Goal: Check status

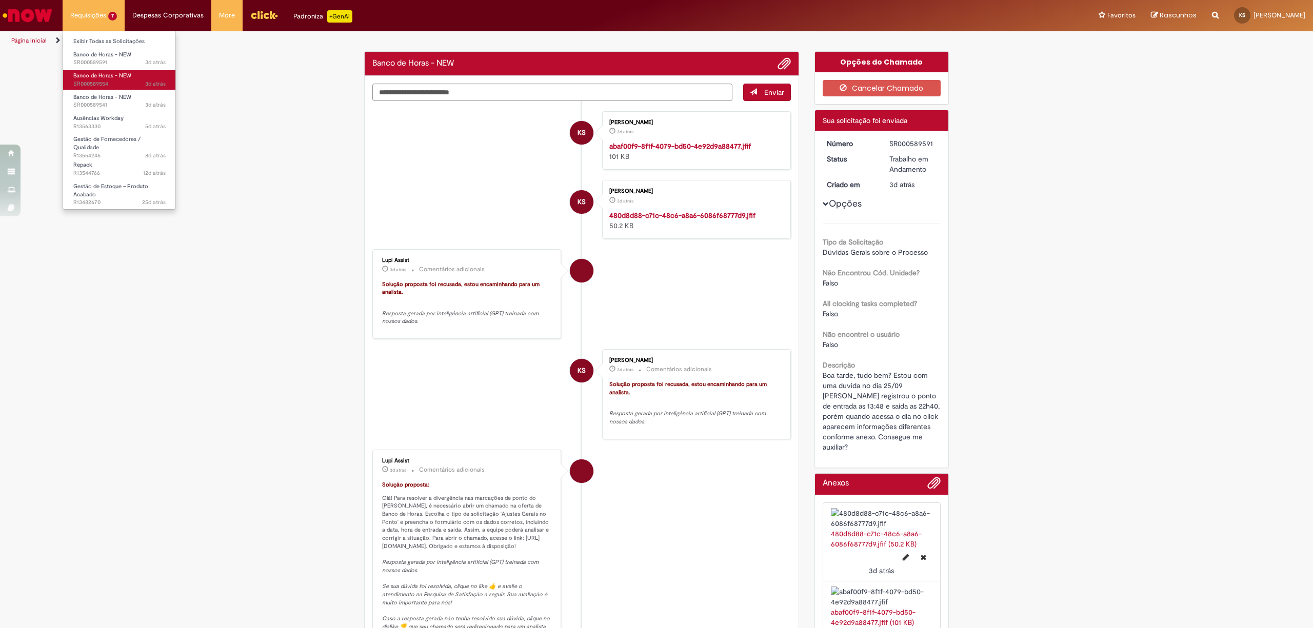
click at [103, 85] on span "3d atrás 3 dias atrás SR000589554" at bounding box center [119, 84] width 92 height 8
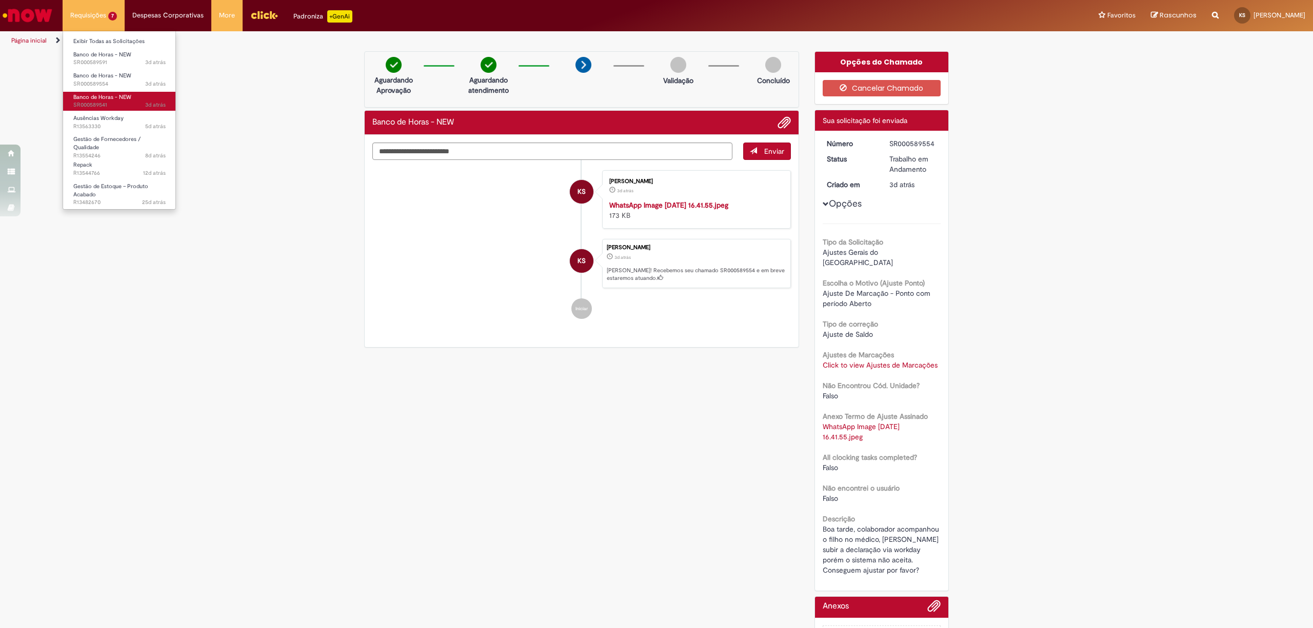
click at [128, 96] on span "Banco de Horas - NEW" at bounding box center [102, 97] width 58 height 8
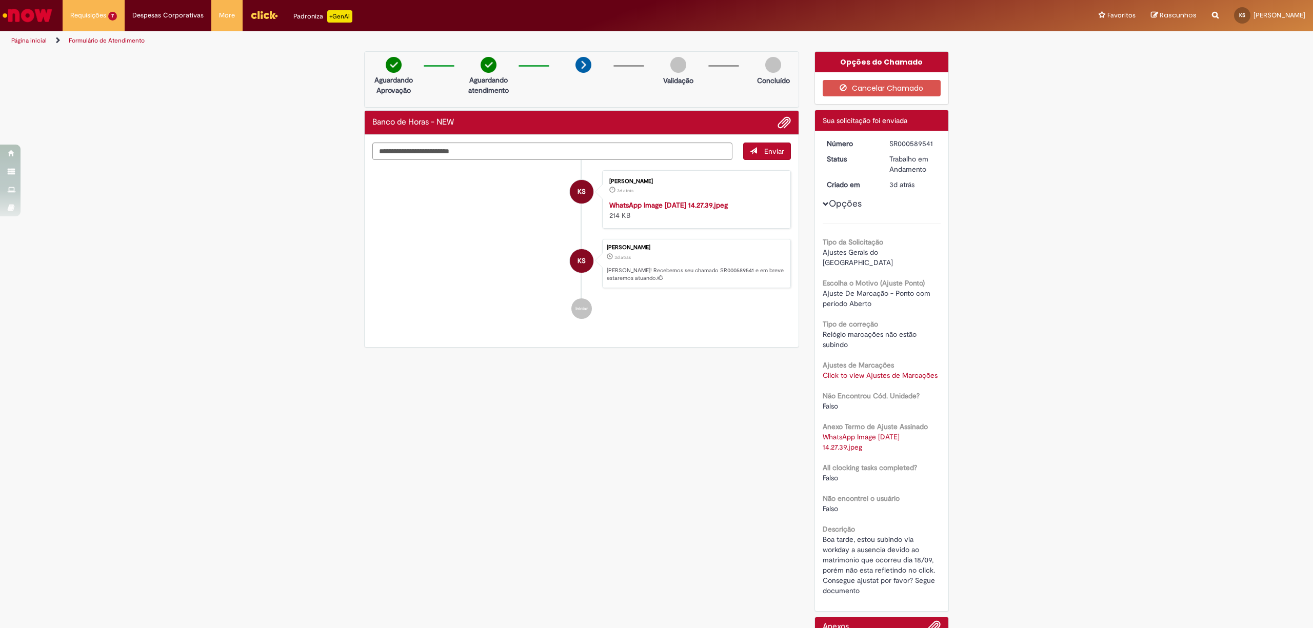
click at [498, 229] on li "KS [PERSON_NAME] 3d atrás 3 dias atrás WhatsApp Image [DATE] 14.27.39.jpeg 214 …" at bounding box center [581, 199] width 419 height 58
drag, startPoint x: 449, startPoint y: 273, endPoint x: 349, endPoint y: 19, distance: 273.5
click at [446, 229] on li "KS [PERSON_NAME] 3d atrás 3 dias atrás WhatsApp Image [DATE] 14.27.39.jpeg 214 …" at bounding box center [581, 199] width 419 height 58
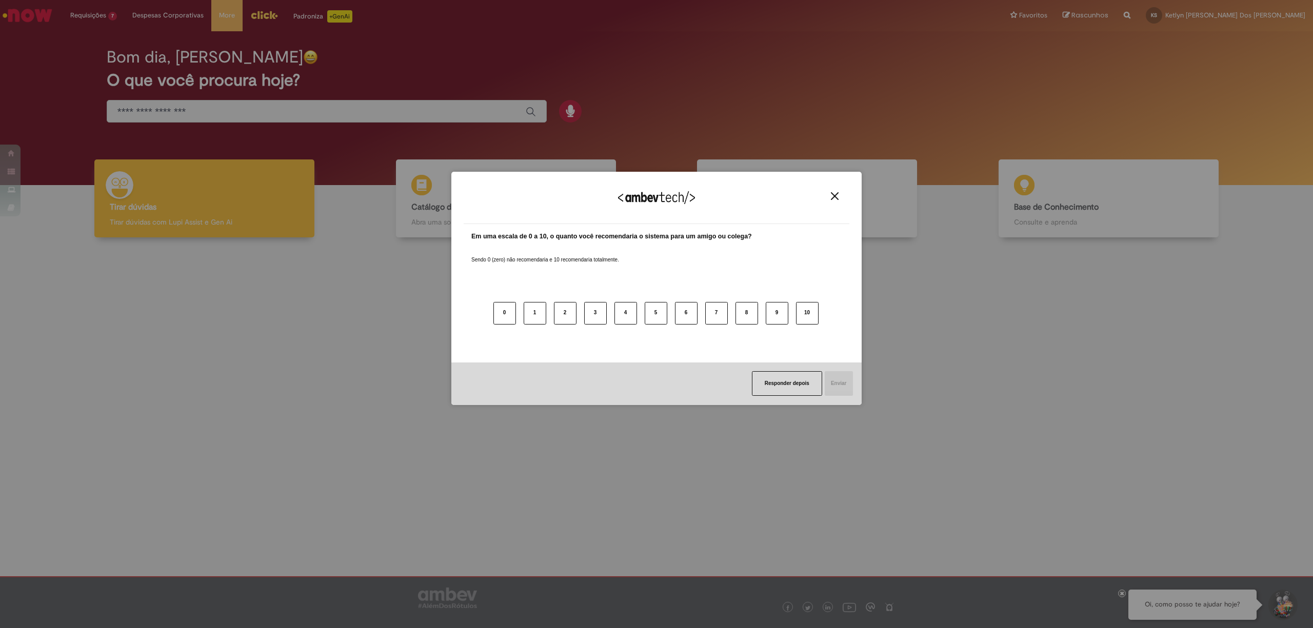
click at [831, 197] on img "Close" at bounding box center [835, 196] width 8 height 8
click at [833, 193] on img "Close" at bounding box center [835, 196] width 8 height 8
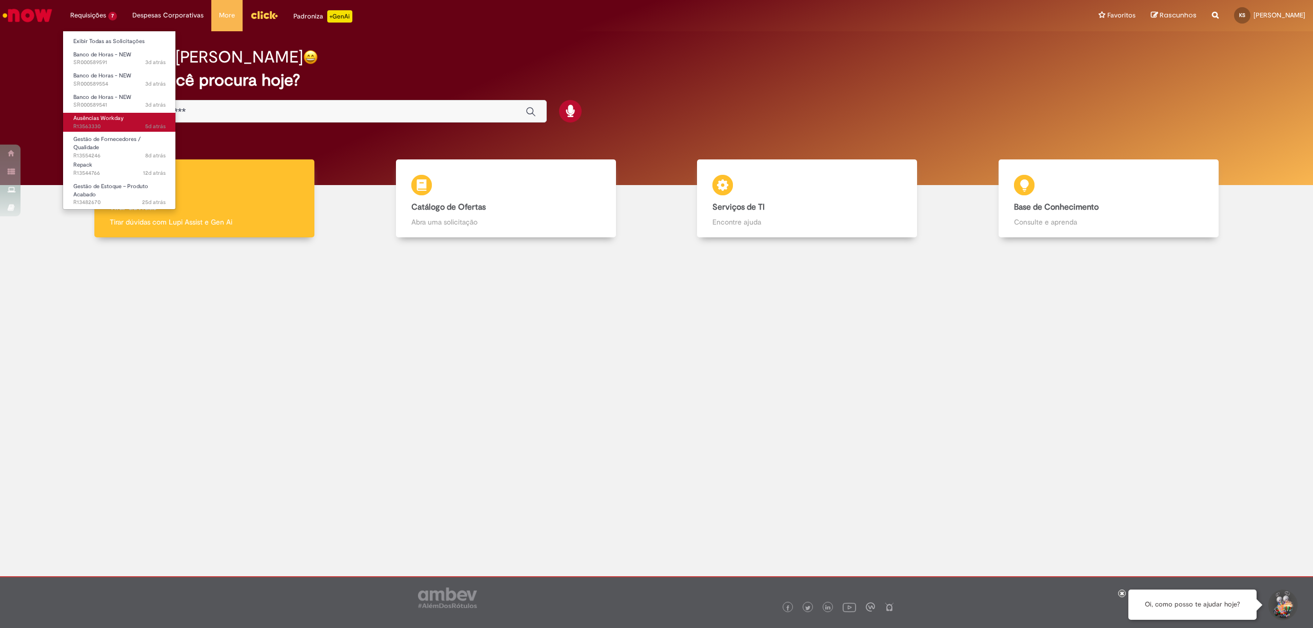
click at [146, 120] on link "Ausências Workday 5d atrás 5 dias atrás R13563330" at bounding box center [119, 122] width 113 height 19
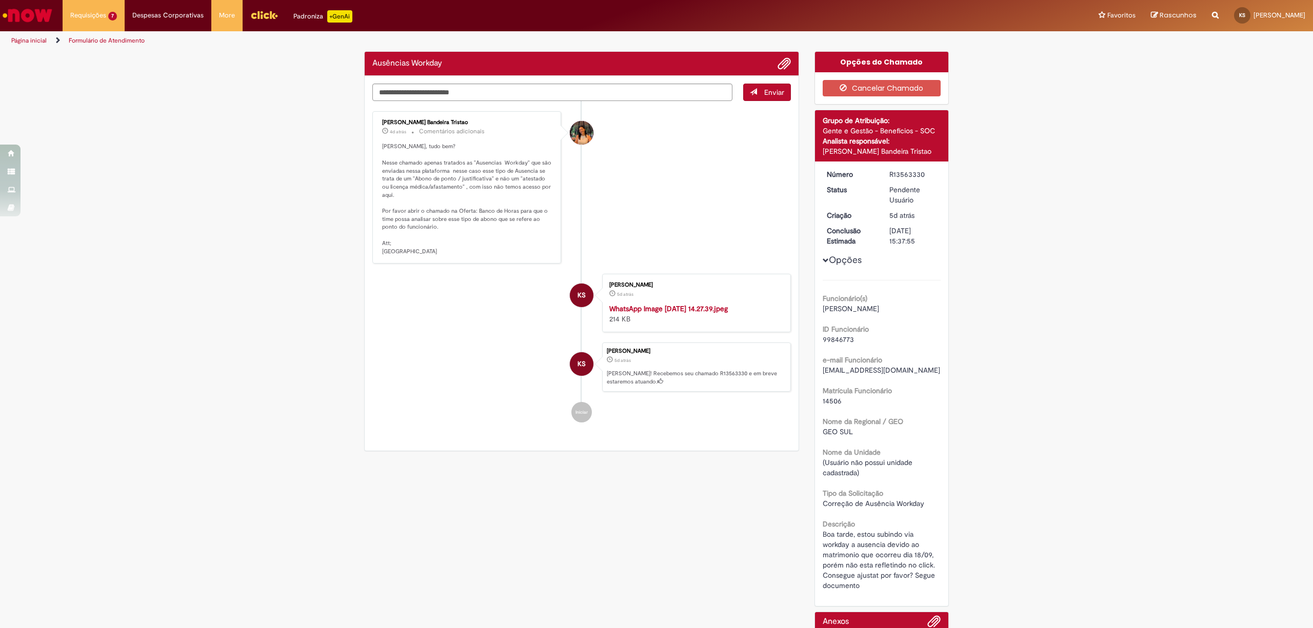
click at [410, 161] on p "Olá Ketlyn, tudo bem? Nesse chamado apenas tratados as "Ausencias Workday" que …" at bounding box center [467, 199] width 171 height 113
click at [410, 161] on div "Enviar Suzana Alves Bandeira Tristao 4d atrás 4 dias atrás Comentários adiciona…" at bounding box center [582, 263] width 434 height 375
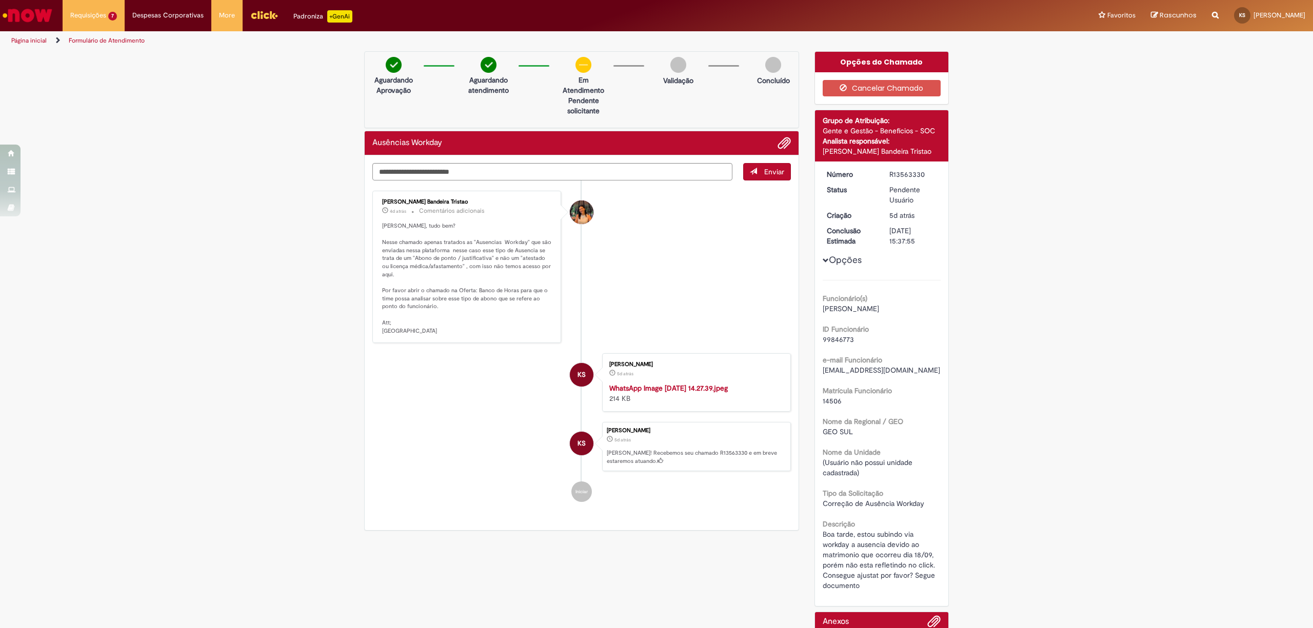
click at [410, 161] on div "Enviar Suzana Alves Bandeira Tristao 4d atrás 4 dias atrás Comentários adiciona…" at bounding box center [582, 342] width 434 height 375
click at [128, 92] on link "Banco de Horas - NEW 3d atrás 3 dias atrás SR000589541" at bounding box center [119, 101] width 113 height 19
